Goal: Complete application form

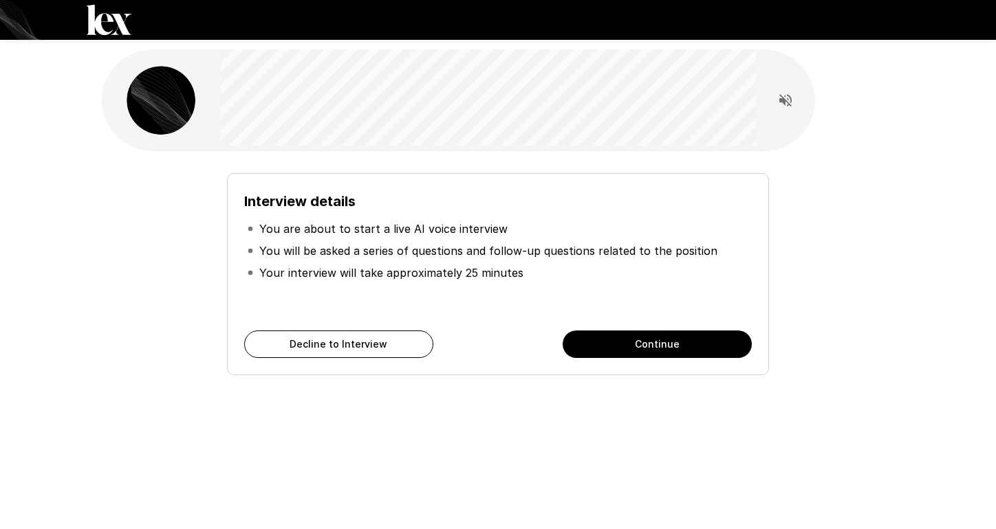
click at [615, 353] on button "Continue" at bounding box center [656, 345] width 189 height 28
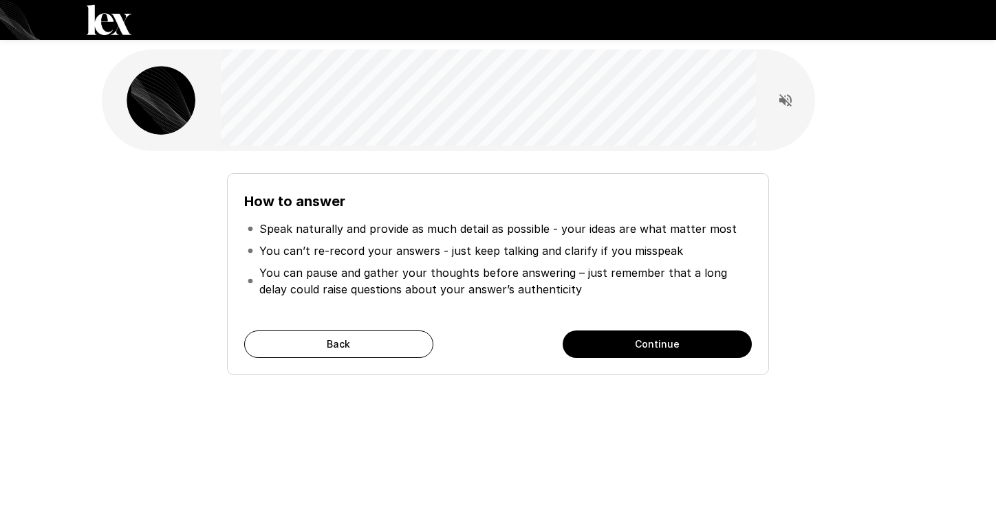
click at [626, 349] on button "Continue" at bounding box center [656, 345] width 189 height 28
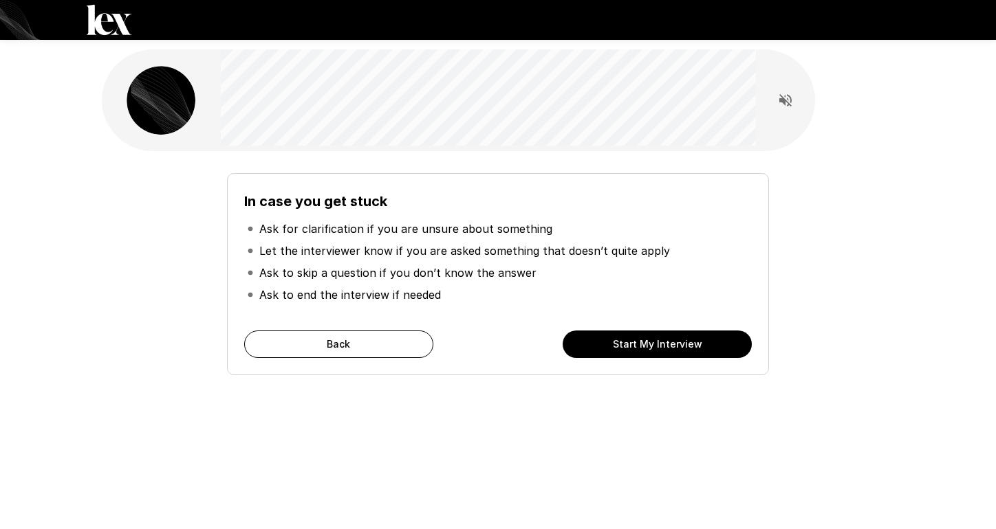
click at [626, 349] on button "Start My Interview" at bounding box center [656, 345] width 189 height 28
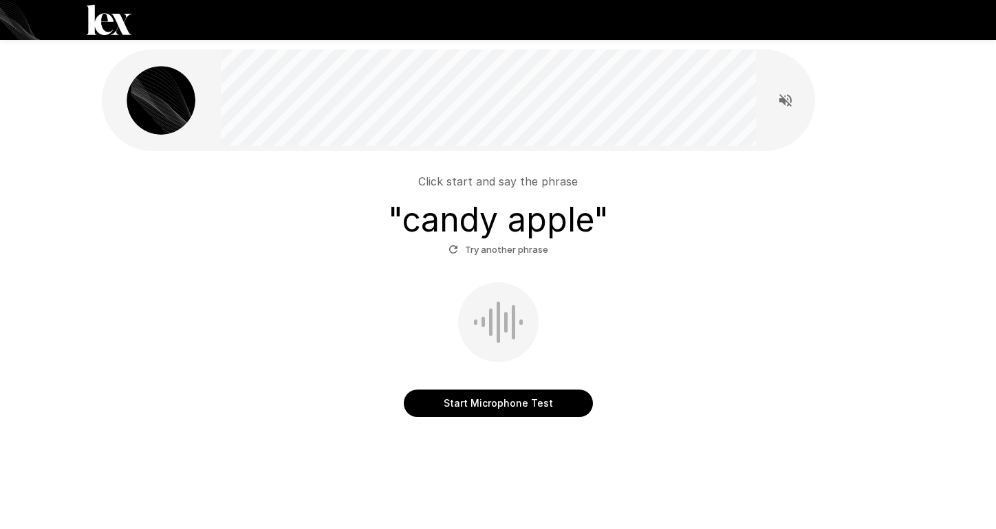
click at [468, 397] on button "Start Microphone Test" at bounding box center [498, 404] width 189 height 28
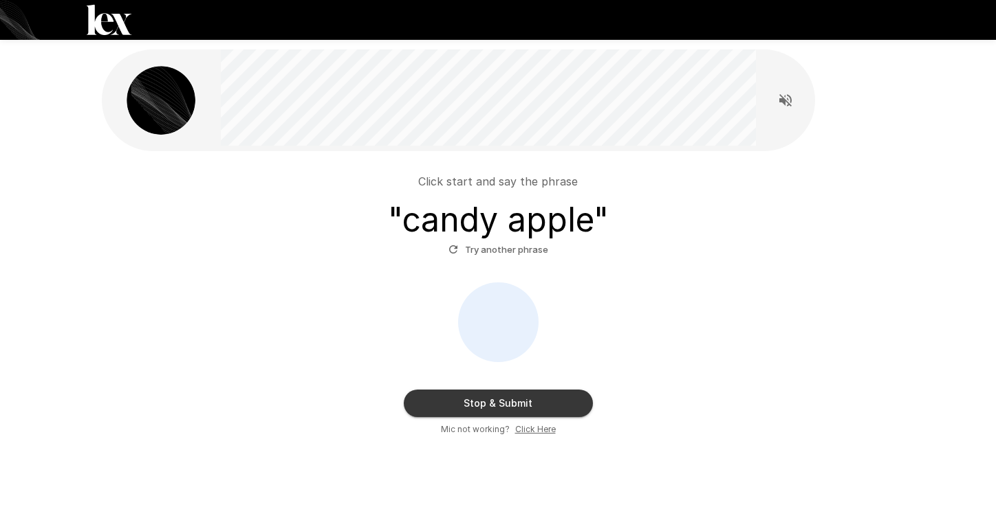
click at [468, 397] on button "Stop & Submit" at bounding box center [498, 404] width 189 height 28
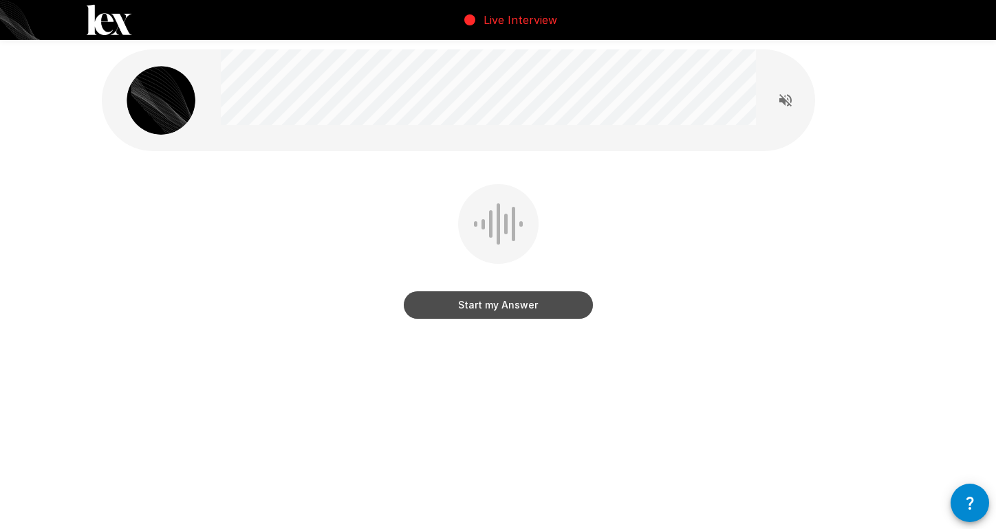
click at [499, 309] on button "Start my Answer" at bounding box center [498, 306] width 189 height 28
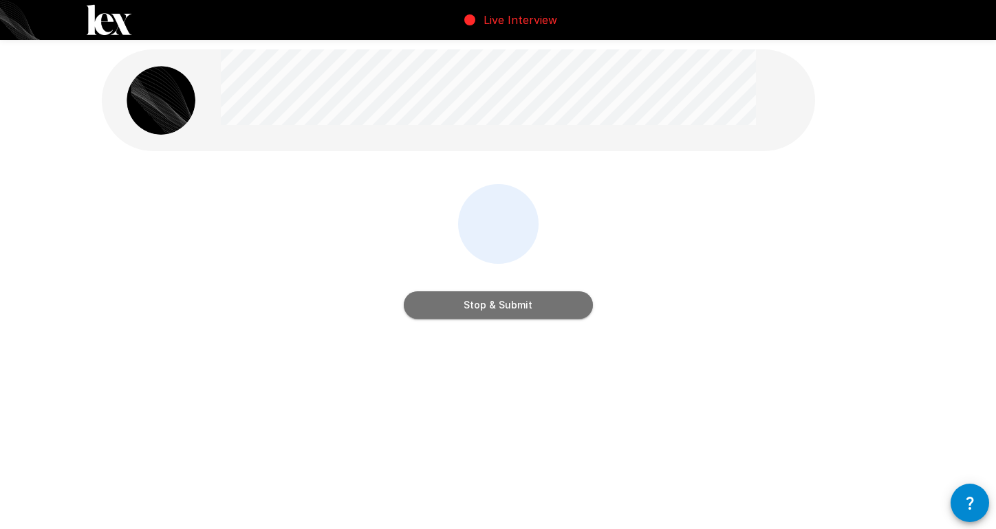
click at [499, 309] on button "Stop & Submit" at bounding box center [498, 306] width 189 height 28
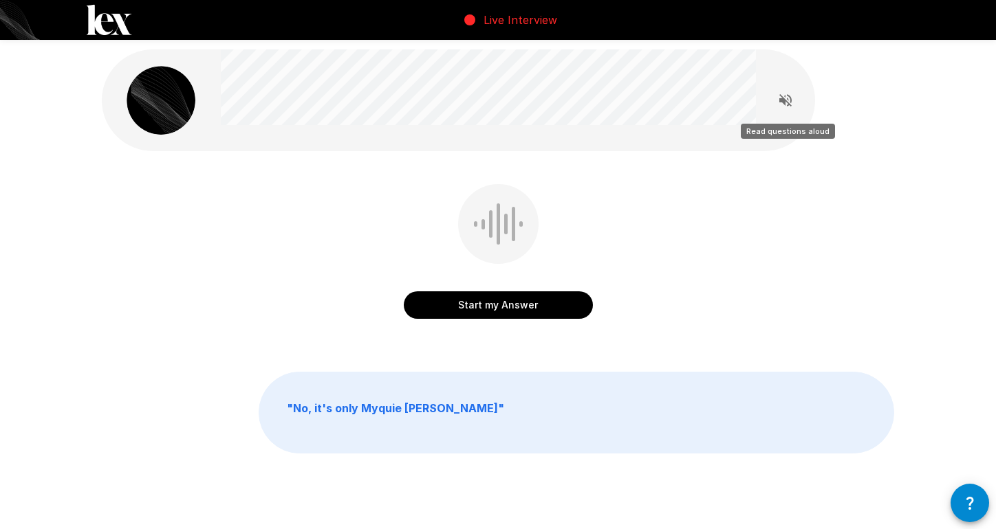
click at [787, 96] on icon "Read questions aloud" at bounding box center [785, 100] width 17 height 17
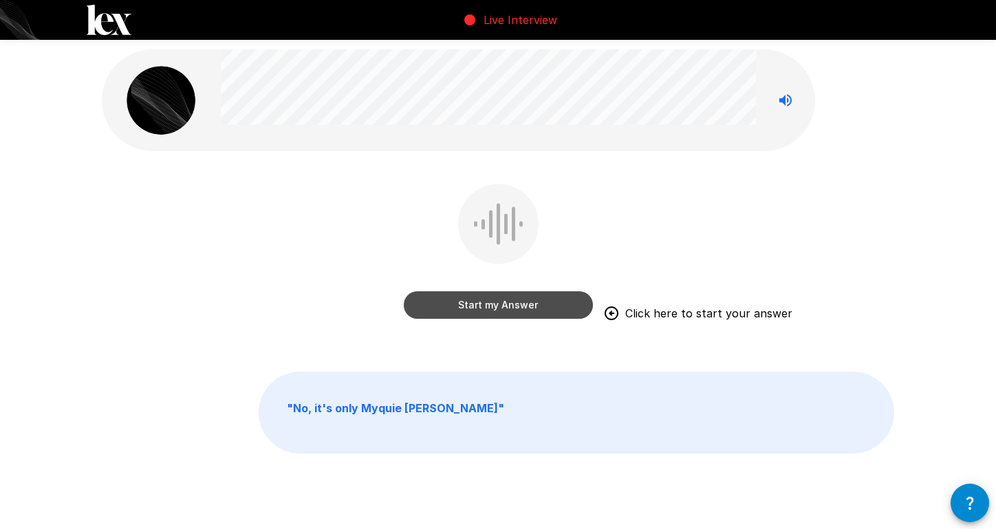
click at [435, 307] on button "Start my Answer" at bounding box center [498, 306] width 189 height 28
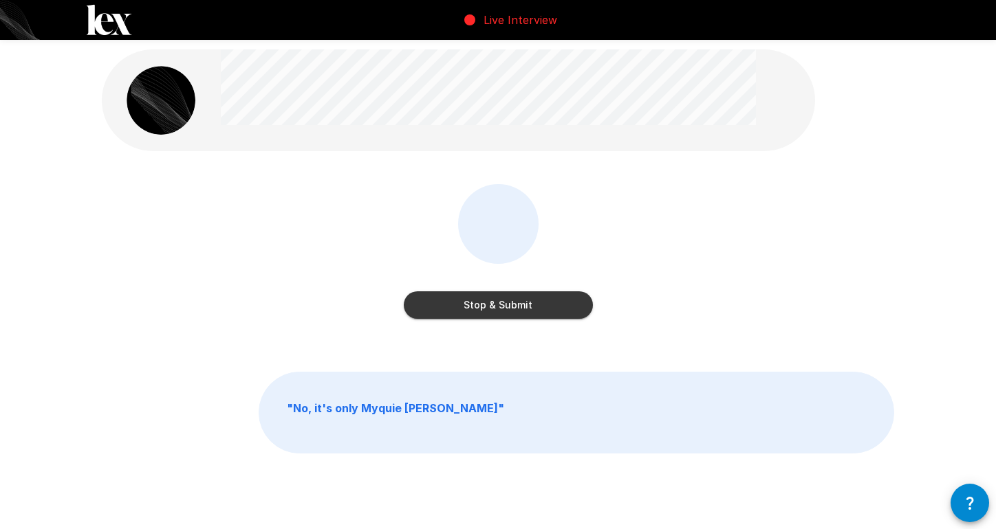
click at [486, 305] on button "Stop & Submit" at bounding box center [498, 306] width 189 height 28
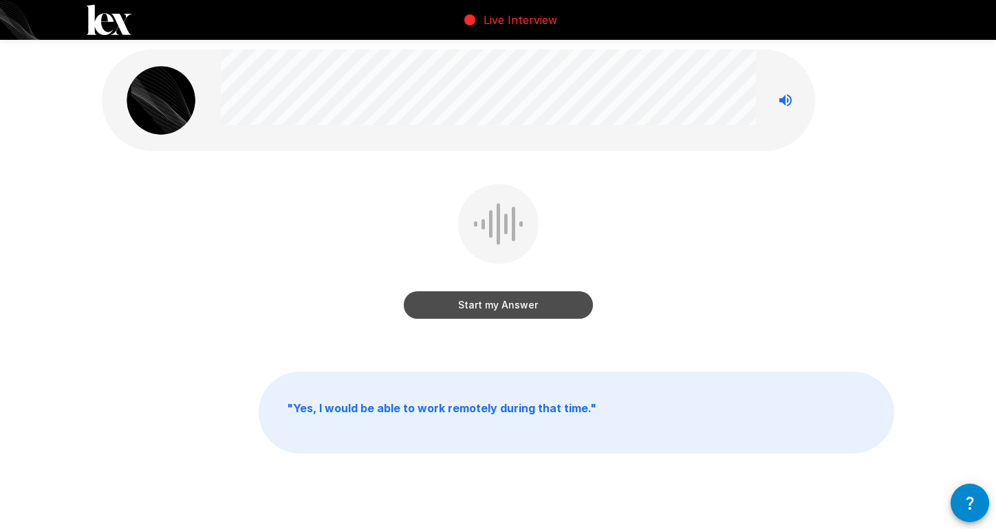
click at [486, 305] on button "Start my Answer" at bounding box center [498, 306] width 189 height 28
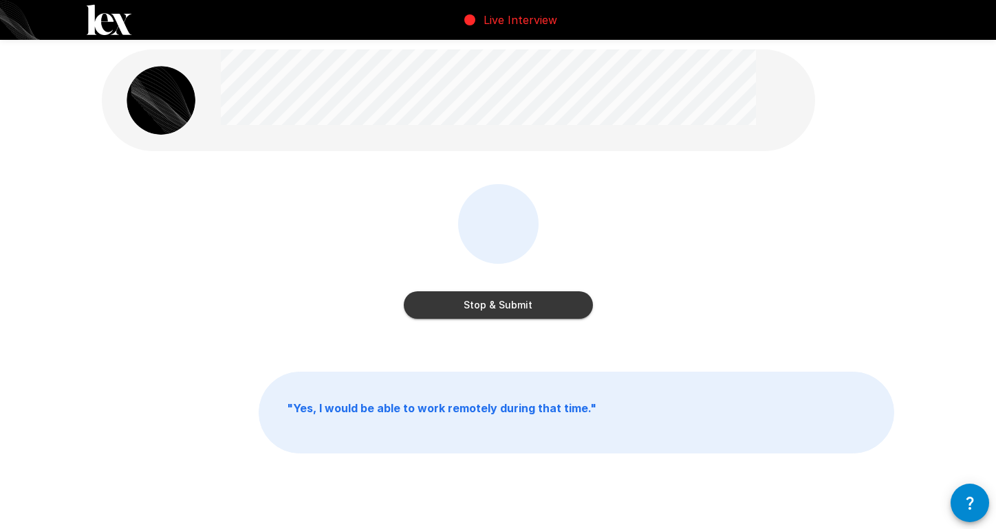
click at [463, 303] on button "Stop & Submit" at bounding box center [498, 306] width 189 height 28
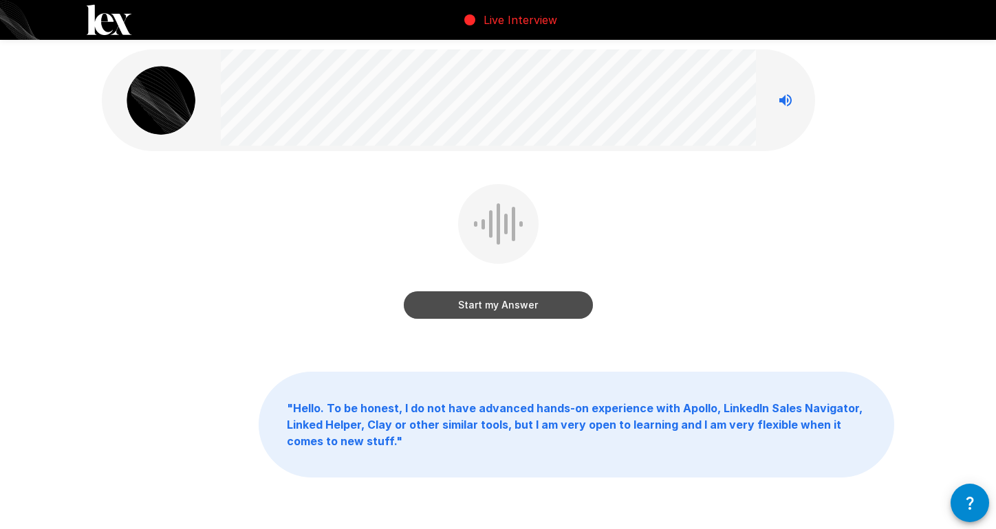
click at [490, 300] on button "Start my Answer" at bounding box center [498, 306] width 189 height 28
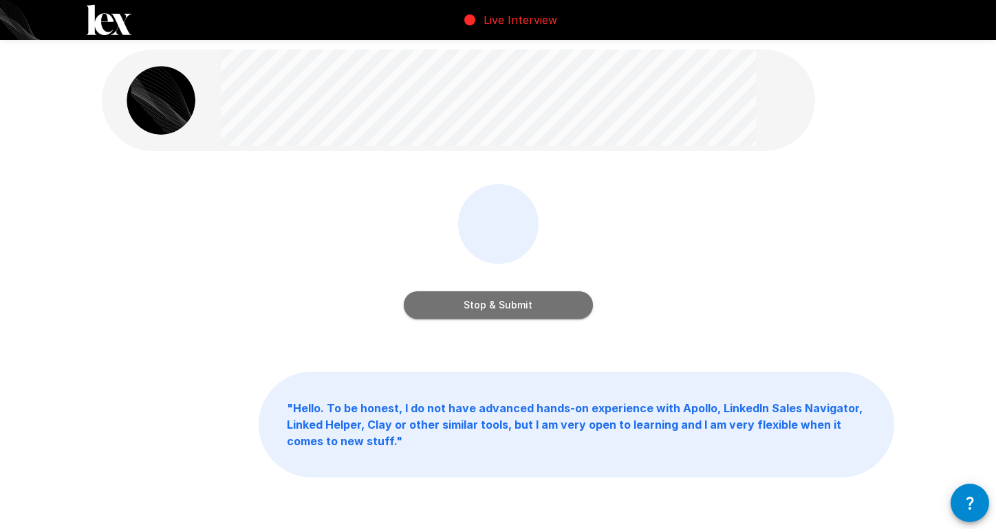
click at [583, 300] on button "Stop & Submit" at bounding box center [498, 306] width 189 height 28
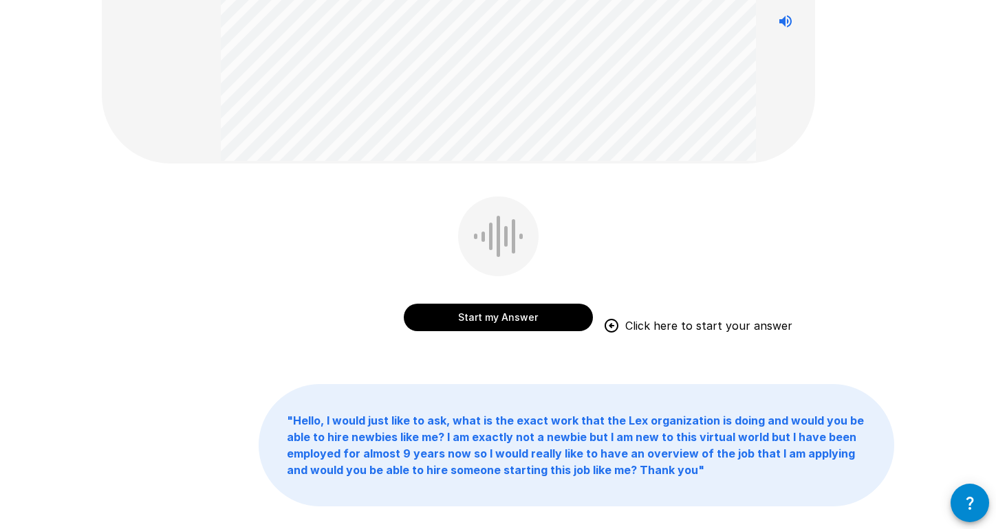
scroll to position [171, 0]
click at [567, 313] on button "Start my Answer" at bounding box center [498, 317] width 189 height 28
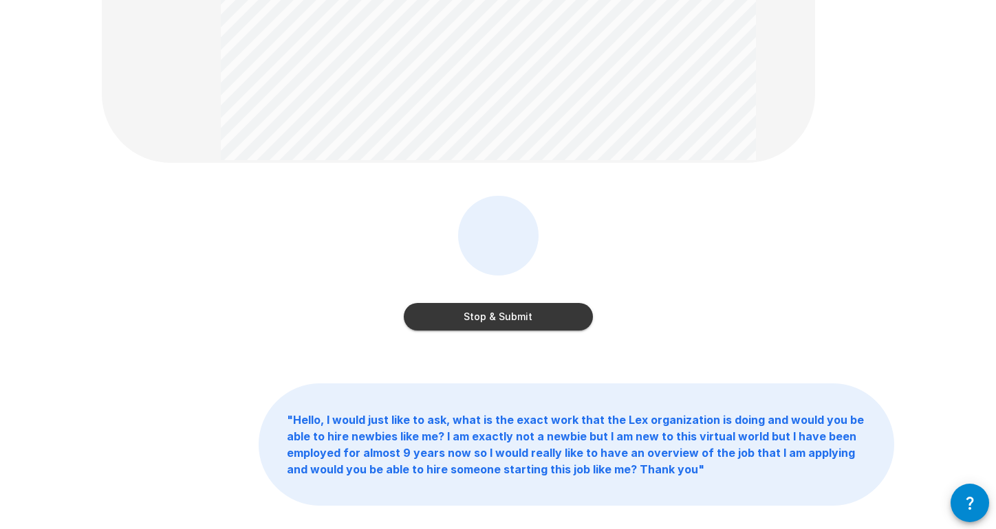
click at [567, 313] on button "Stop & Submit" at bounding box center [498, 317] width 189 height 28
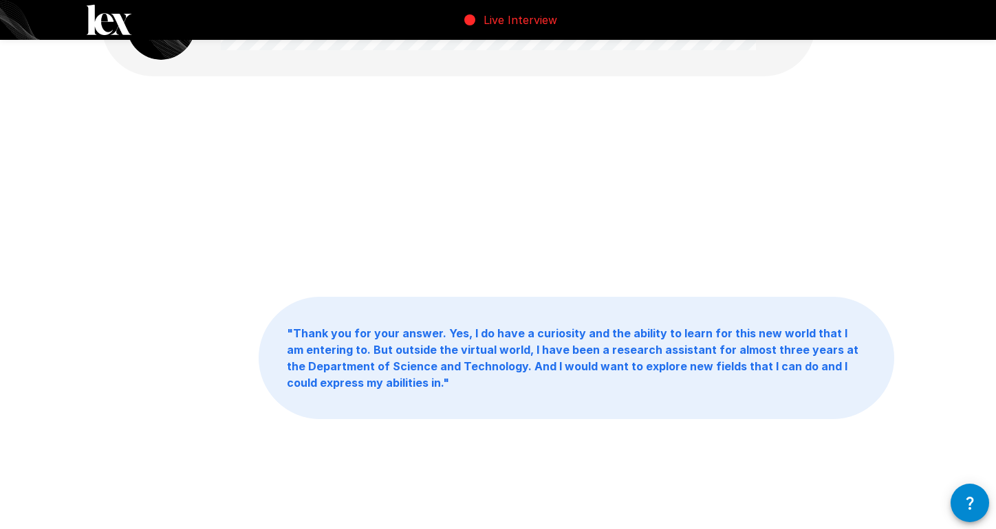
scroll to position [0, 0]
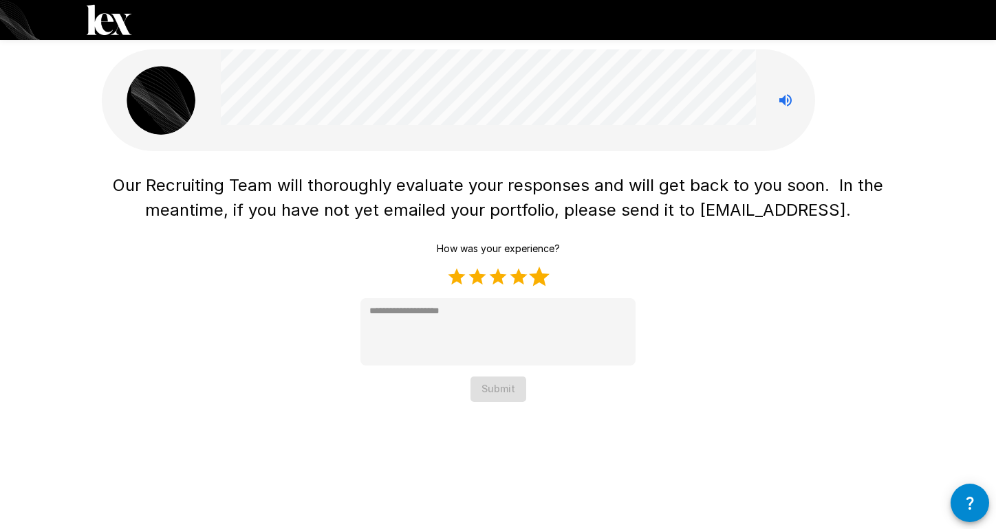
click at [540, 280] on label "5 Stars" at bounding box center [539, 277] width 21 height 21
type textarea "*"
click at [516, 390] on button "Submit" at bounding box center [498, 389] width 56 height 25
